Goal: Task Accomplishment & Management: Use online tool/utility

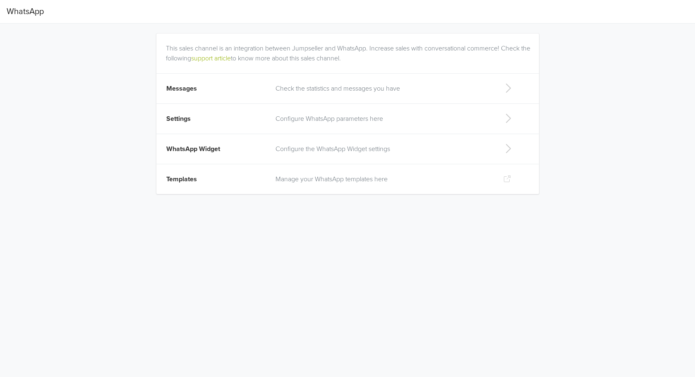
click at [334, 182] on p "Manage your WhatsApp templates here" at bounding box center [382, 179] width 214 height 10
click at [311, 153] on p "Configure the WhatsApp Widget settings" at bounding box center [382, 149] width 214 height 10
select select "rb"
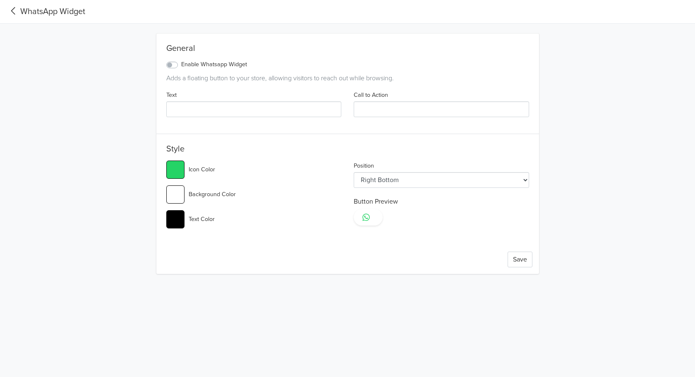
type input "...."
type input "Aclara tus dudas!"
type input "#25d366"
select select "lt"
click at [6, 12] on nav "WhatsApp Widget" at bounding box center [347, 12] width 695 height 24
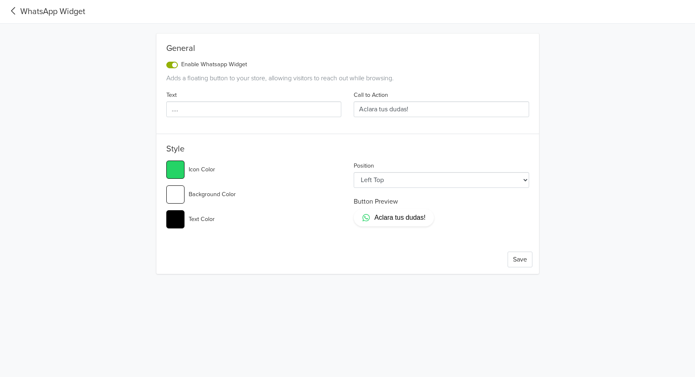
click at [16, 10] on icon at bounding box center [14, 10] width 14 height 11
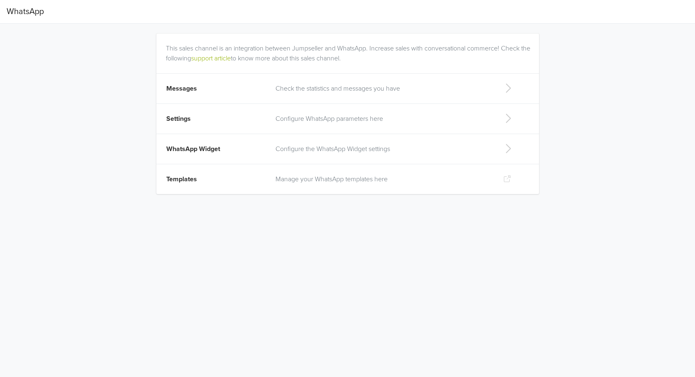
click at [199, 84] on td "Messages" at bounding box center [213, 89] width 115 height 30
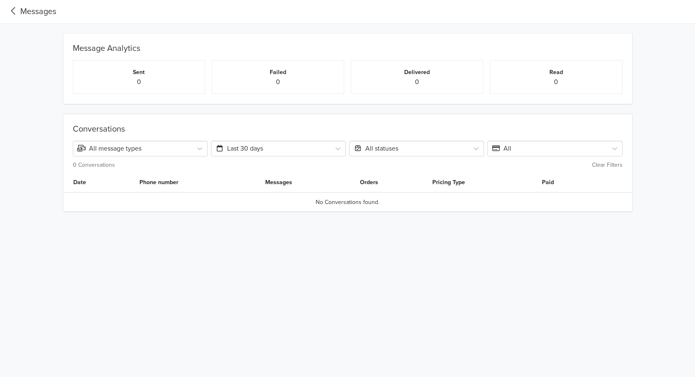
click at [16, 12] on icon at bounding box center [14, 10] width 14 height 11
